Goal: Transaction & Acquisition: Purchase product/service

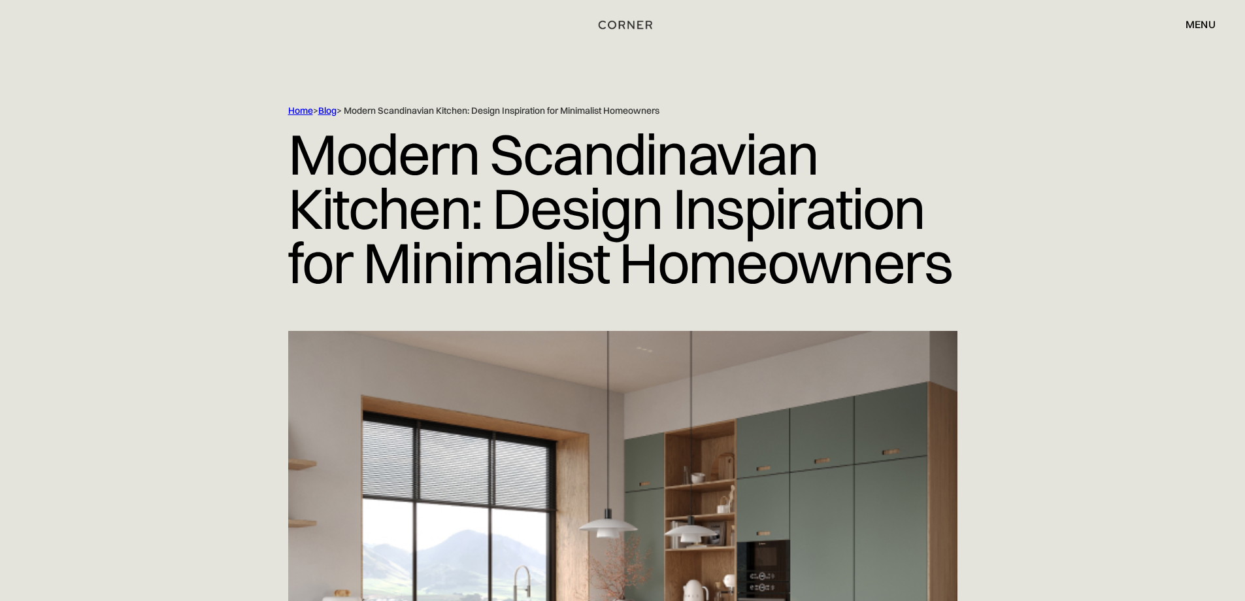
click at [639, 25] on img "home" at bounding box center [626, 24] width 54 height 17
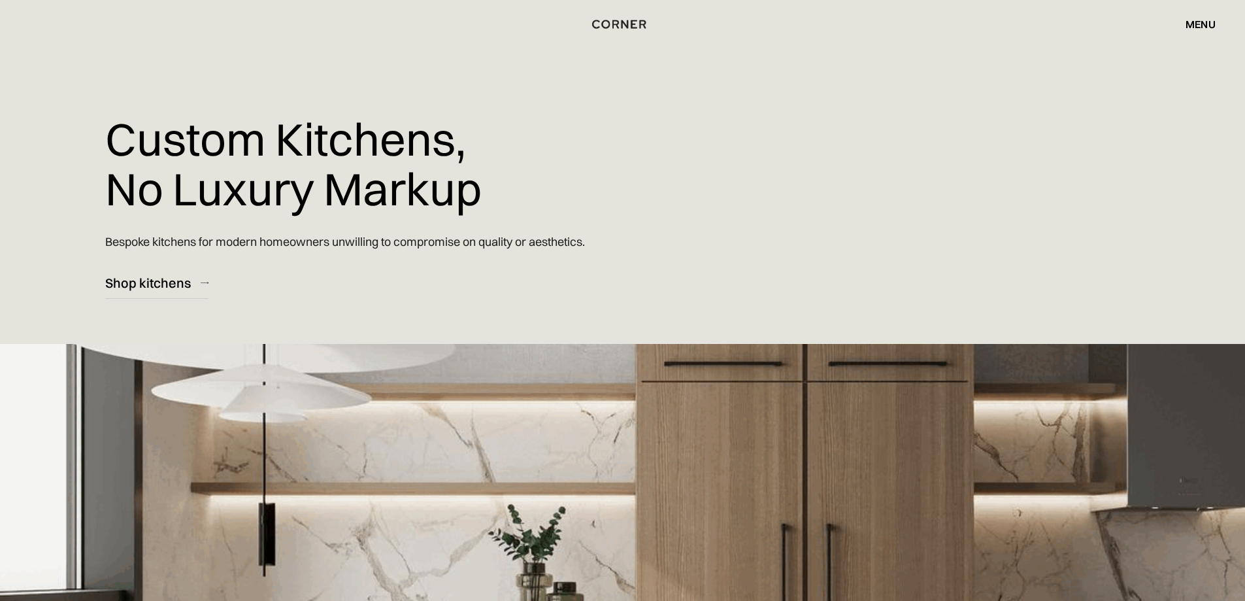
click at [126, 309] on div "Custom Kitchens, No Luxury Markup Bespoke kitchens for modern homeowners unwill…" at bounding box center [622, 397] width 1245 height 795
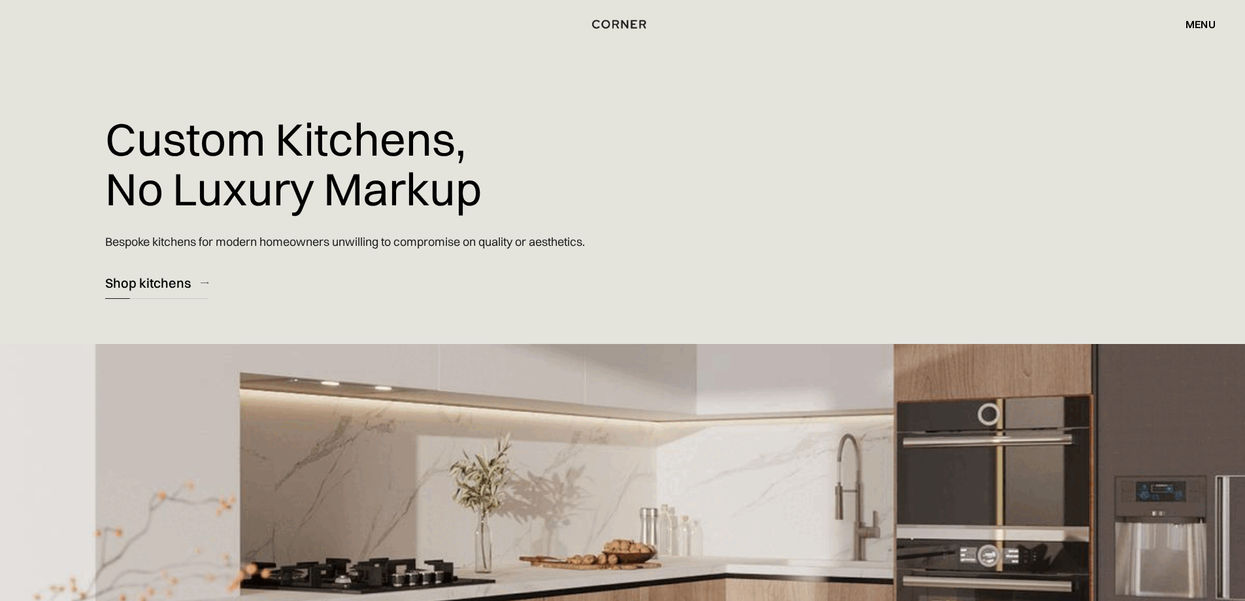
click at [129, 299] on link "Shop kitchens" at bounding box center [156, 283] width 103 height 32
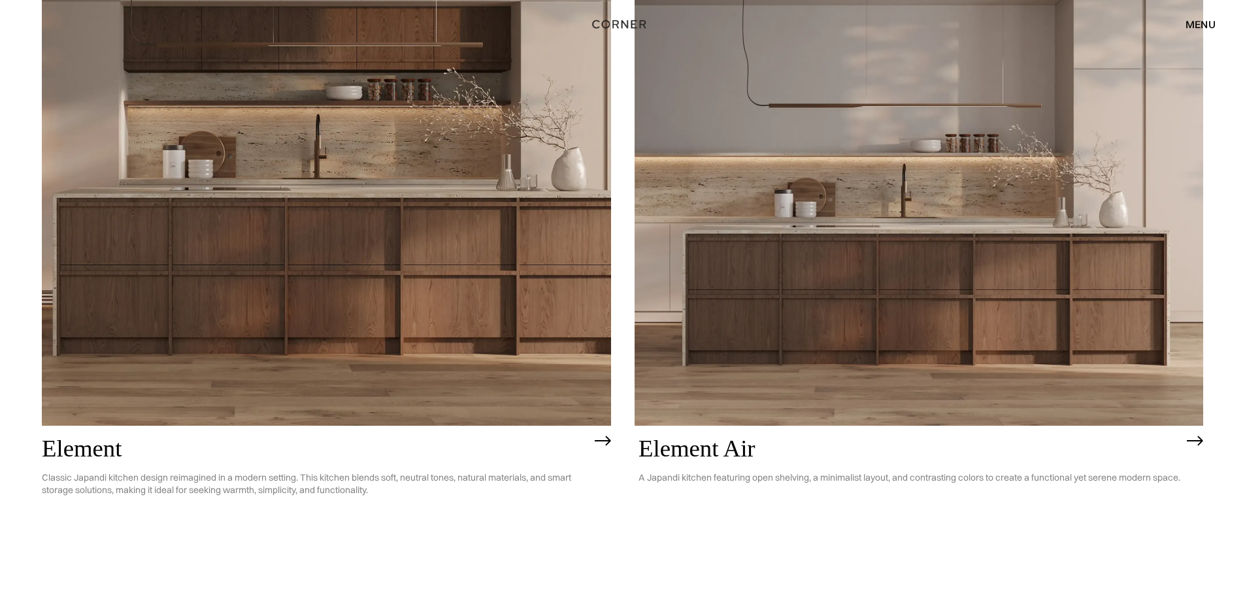
scroll to position [1438, 0]
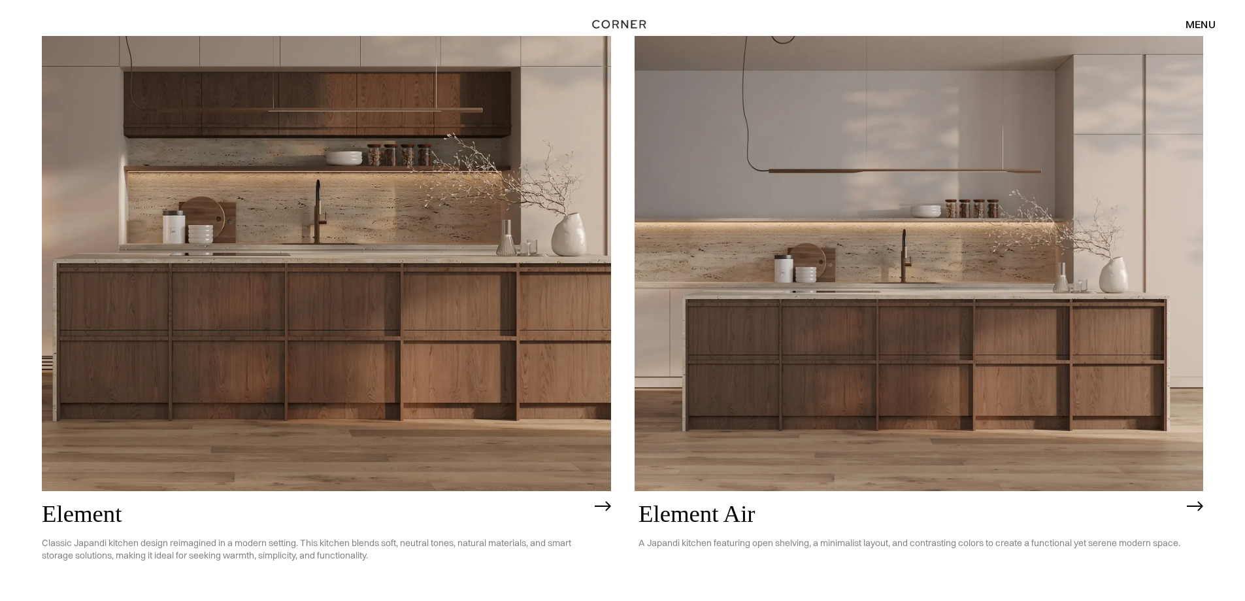
click at [391, 269] on img at bounding box center [326, 263] width 569 height 455
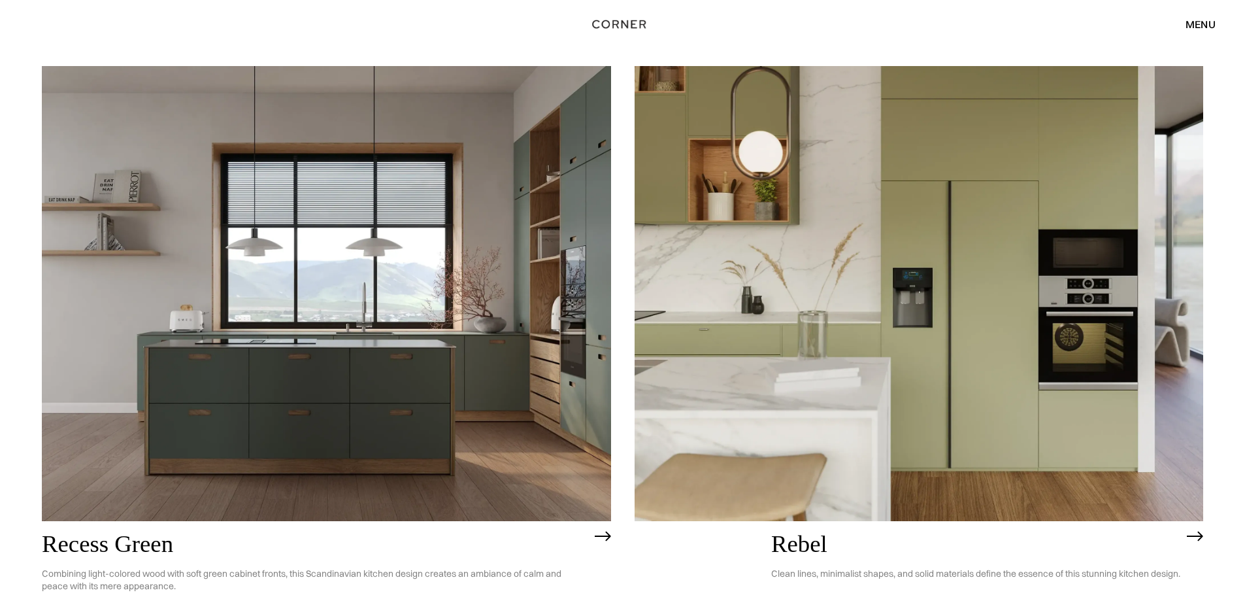
scroll to position [2680, 0]
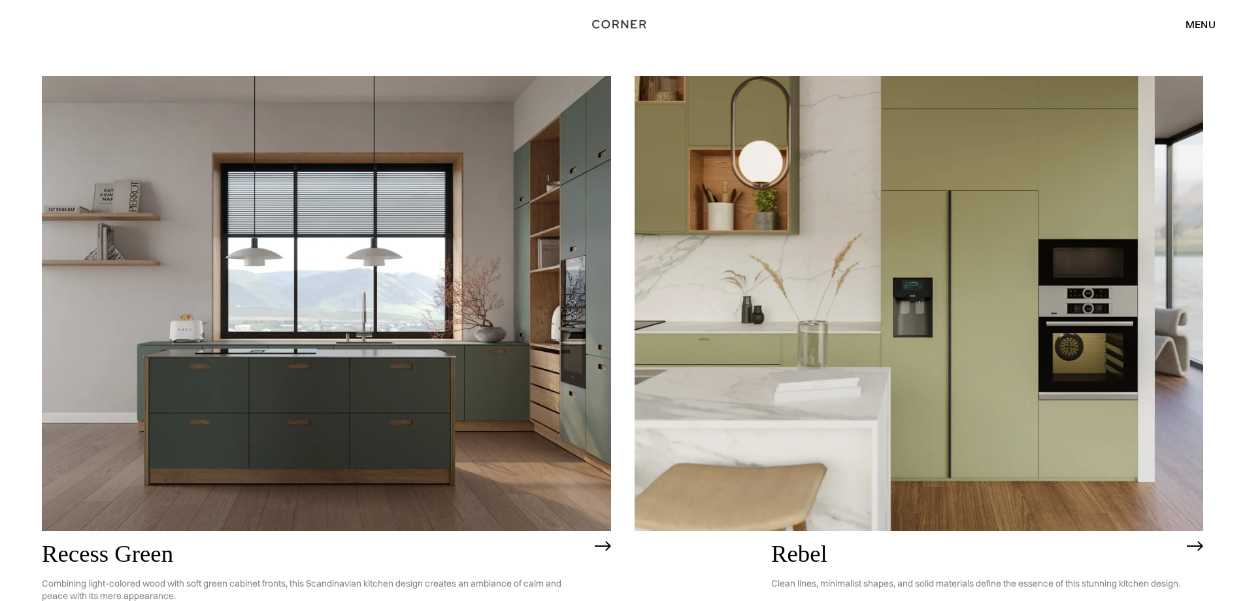
click at [380, 317] on img at bounding box center [326, 303] width 569 height 455
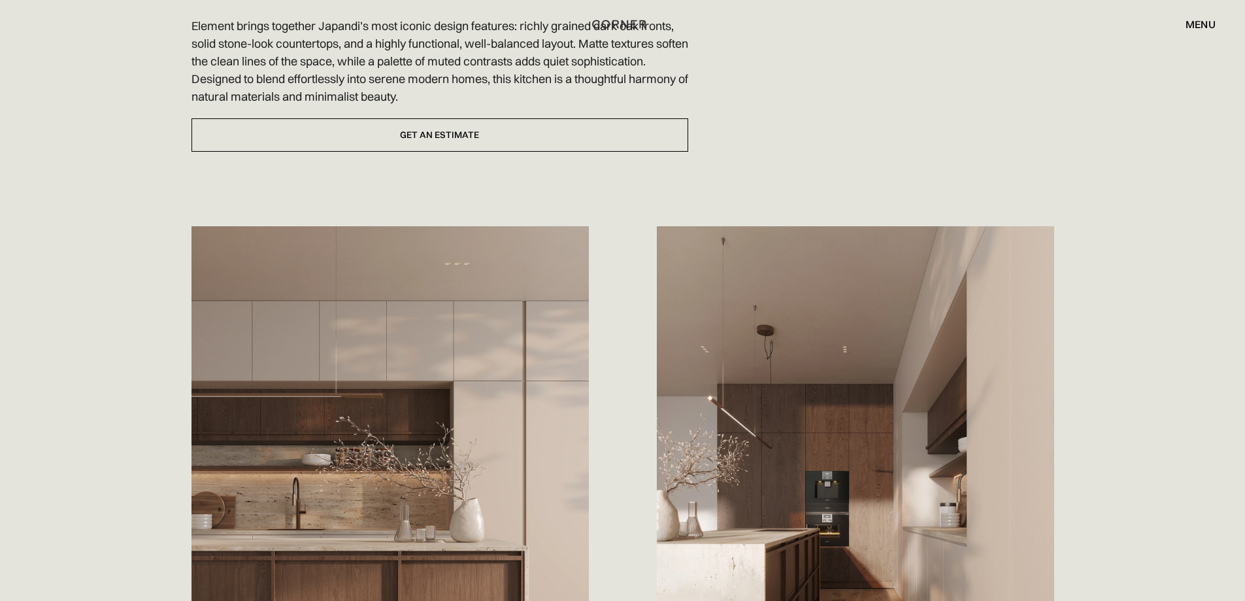
scroll to position [719, 0]
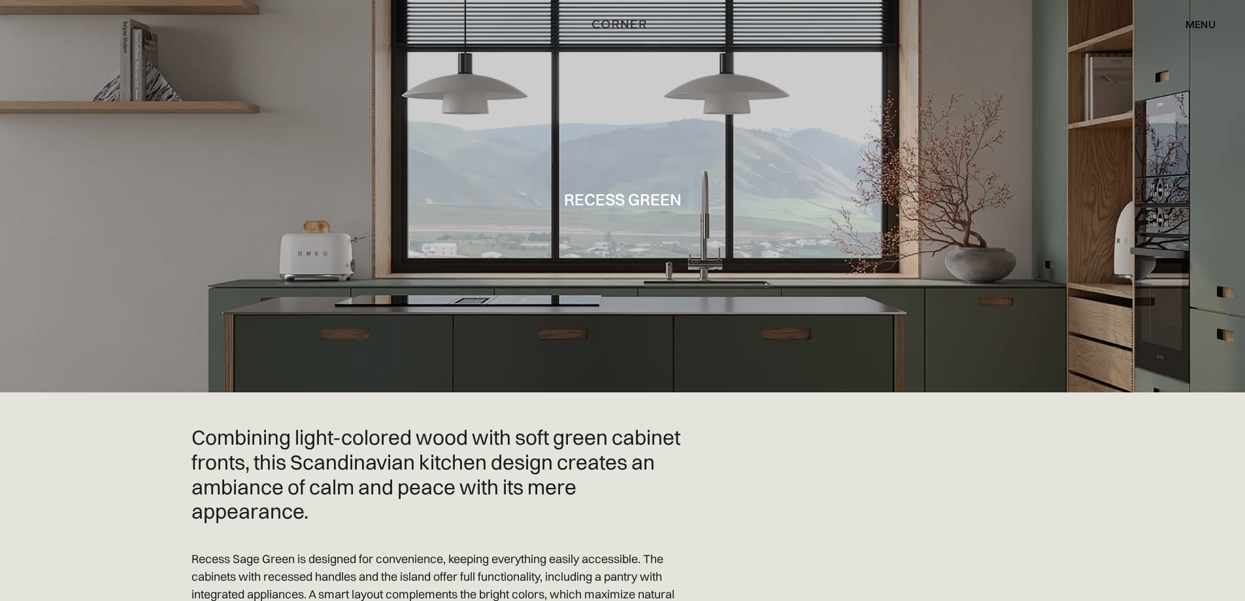
click at [709, 284] on div at bounding box center [622, 196] width 1245 height 392
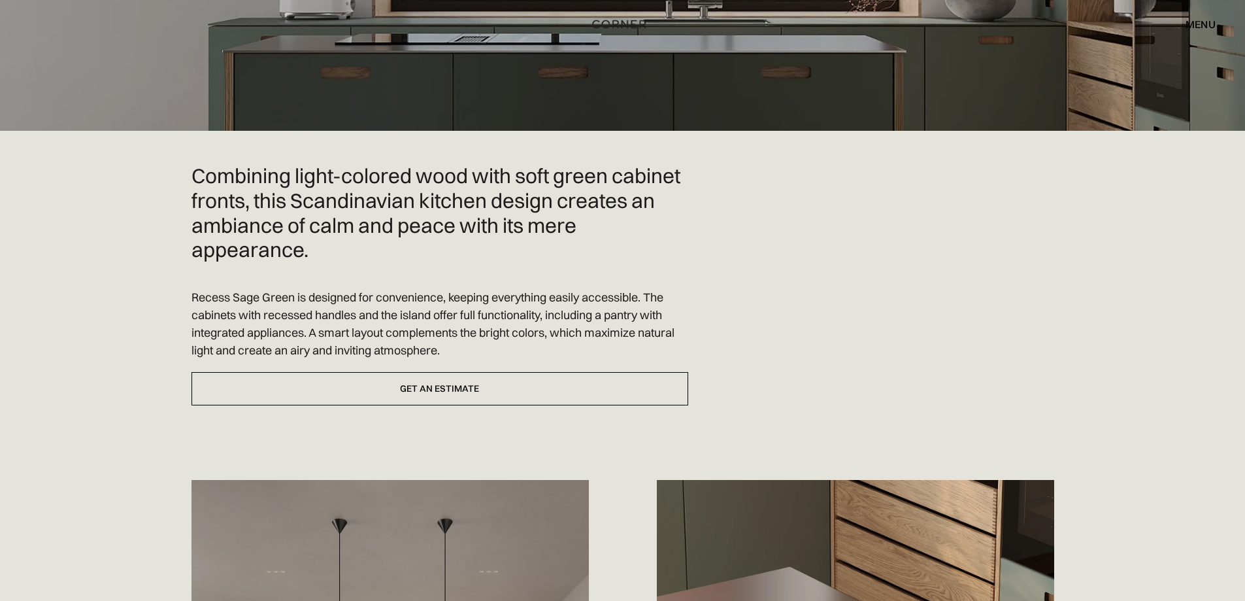
scroll to position [327, 0]
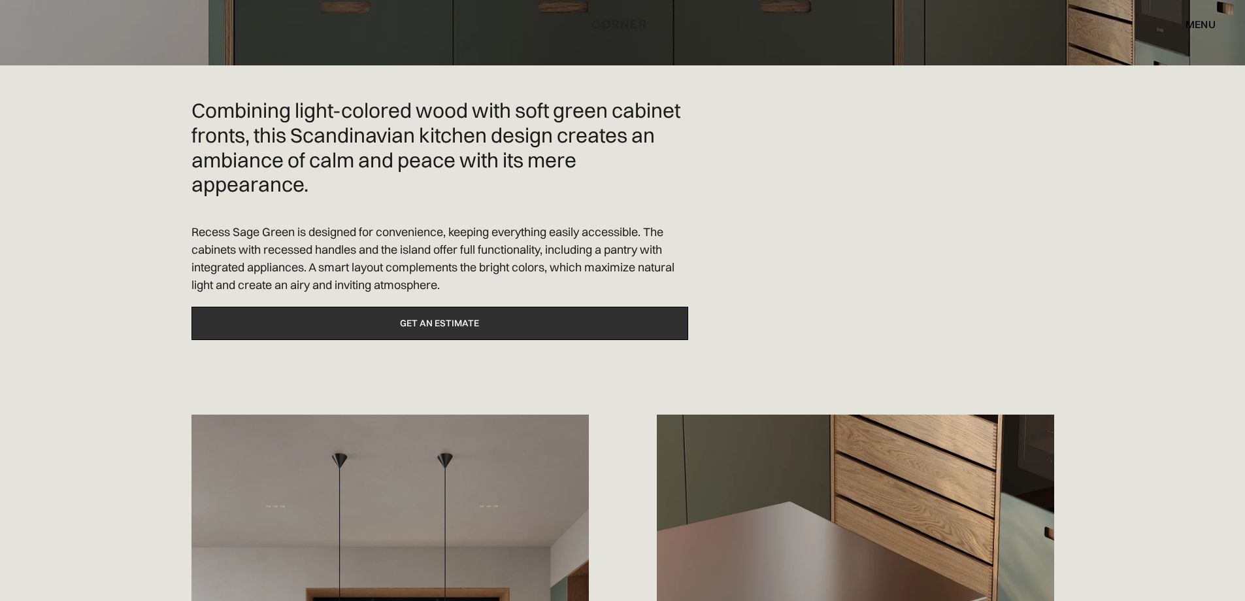
click at [387, 331] on link "Get an estimate" at bounding box center [440, 323] width 497 height 33
